Goal: Transaction & Acquisition: Purchase product/service

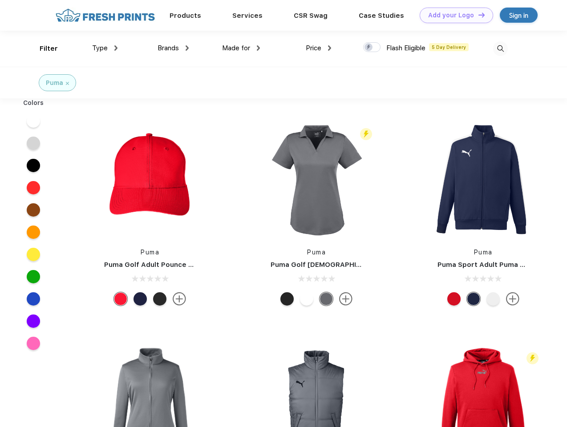
click at [453, 15] on link "Add your Logo Design Tool" at bounding box center [455, 16] width 73 height 16
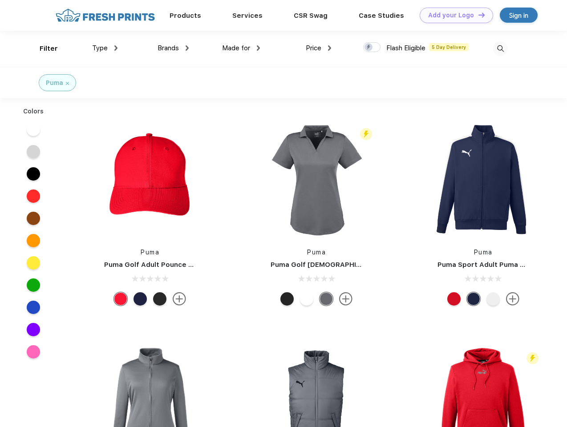
click at [0, 0] on div "Design Tool" at bounding box center [0, 0] width 0 height 0
click at [477, 15] on link "Add your Logo Design Tool" at bounding box center [455, 16] width 73 height 16
click at [43, 48] on div "Filter" at bounding box center [49, 49] width 18 height 10
click at [105, 48] on span "Type" at bounding box center [100, 48] width 16 height 8
click at [173, 48] on span "Brands" at bounding box center [167, 48] width 21 height 8
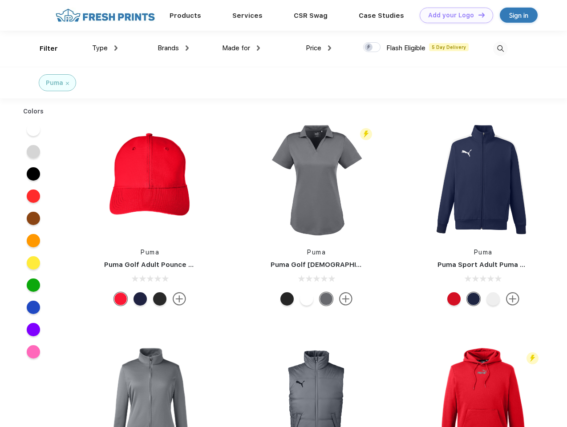
click at [241, 48] on span "Made for" at bounding box center [236, 48] width 28 height 8
click at [319, 48] on span "Price" at bounding box center [314, 48] width 16 height 8
click at [372, 48] on div at bounding box center [371, 47] width 17 height 10
click at [369, 48] on input "checkbox" at bounding box center [366, 45] width 6 height 6
click at [500, 48] on img at bounding box center [500, 48] width 15 height 15
